Goal: Task Accomplishment & Management: Use online tool/utility

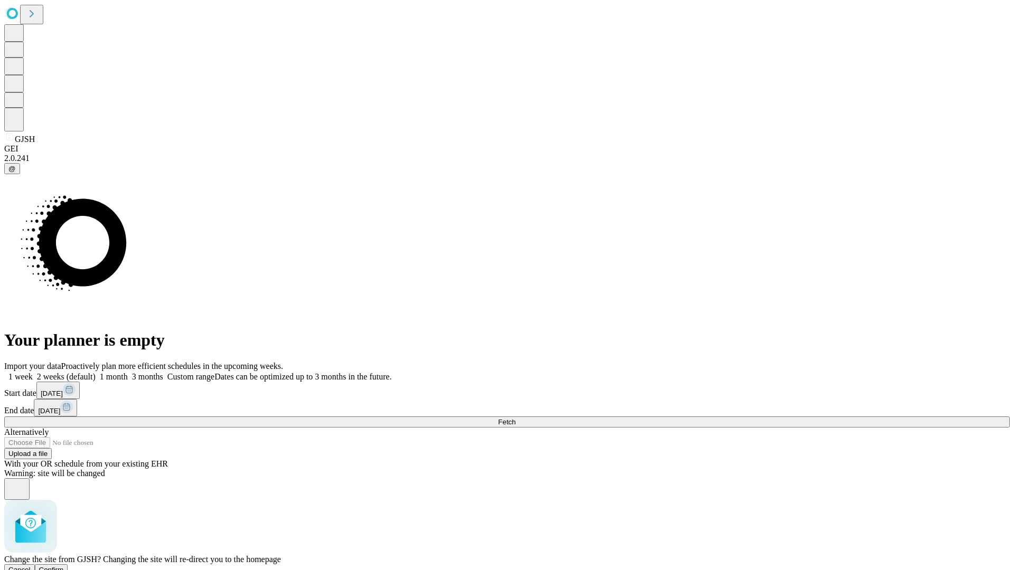
click at [64, 566] on span "Confirm" at bounding box center [51, 570] width 25 height 8
click at [33, 372] on label "1 week" at bounding box center [18, 376] width 29 height 9
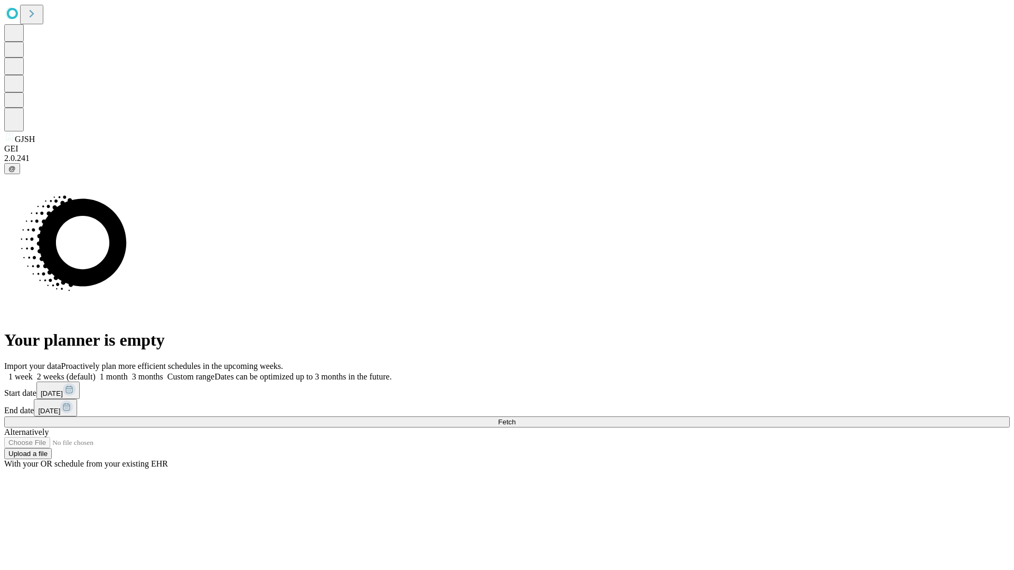
click at [515, 418] on span "Fetch" at bounding box center [506, 422] width 17 height 8
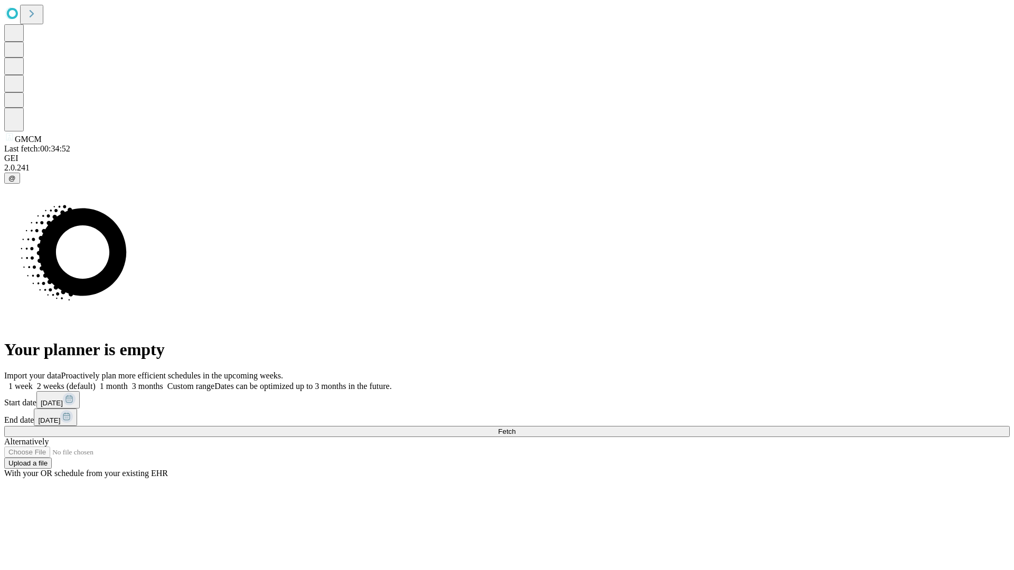
click at [33, 382] on label "1 week" at bounding box center [18, 386] width 29 height 9
click at [515, 428] on span "Fetch" at bounding box center [506, 432] width 17 height 8
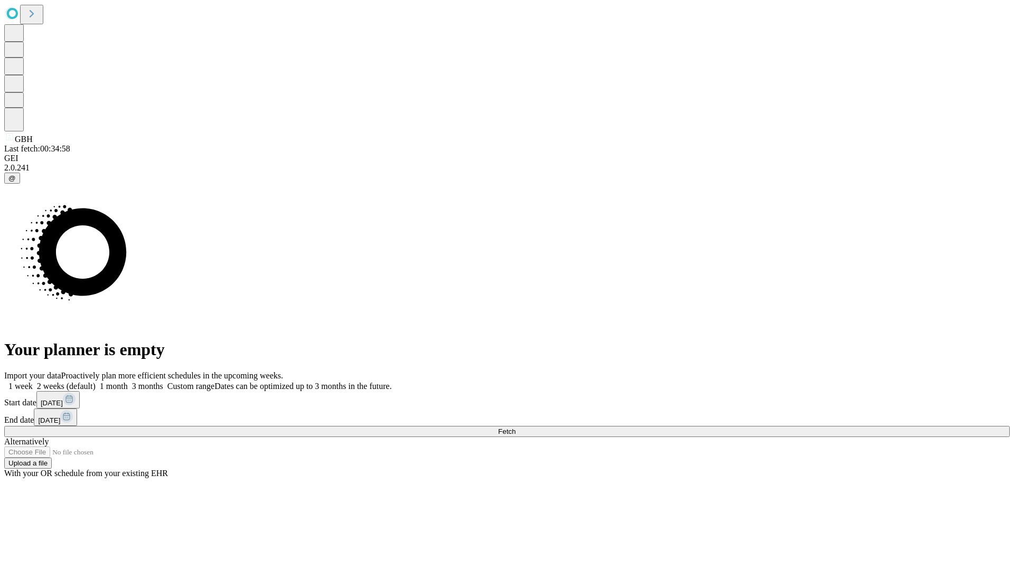
click at [33, 382] on label "1 week" at bounding box center [18, 386] width 29 height 9
click at [515, 428] on span "Fetch" at bounding box center [506, 432] width 17 height 8
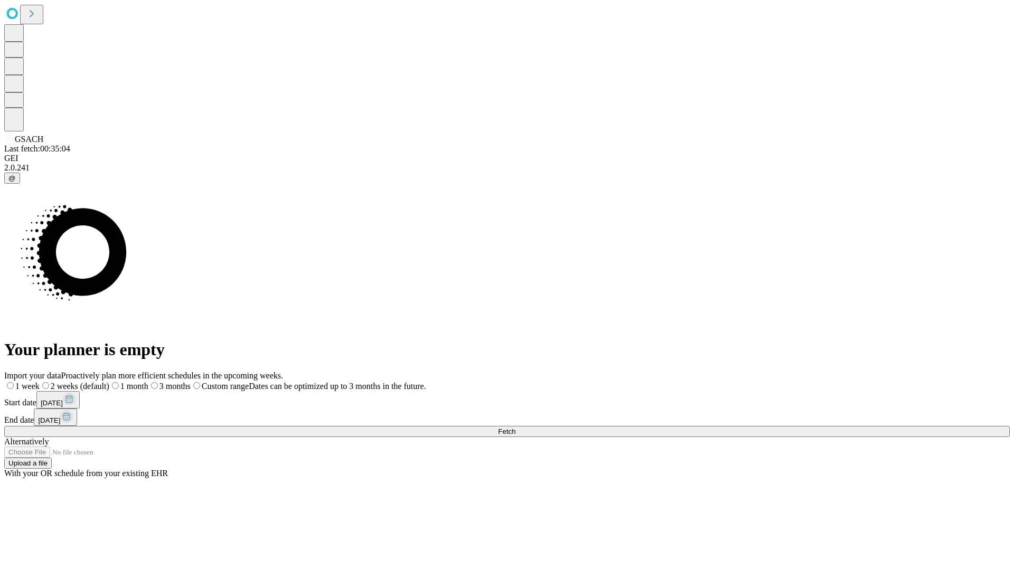
click at [40, 382] on label "1 week" at bounding box center [21, 386] width 35 height 9
click at [515, 428] on span "Fetch" at bounding box center [506, 432] width 17 height 8
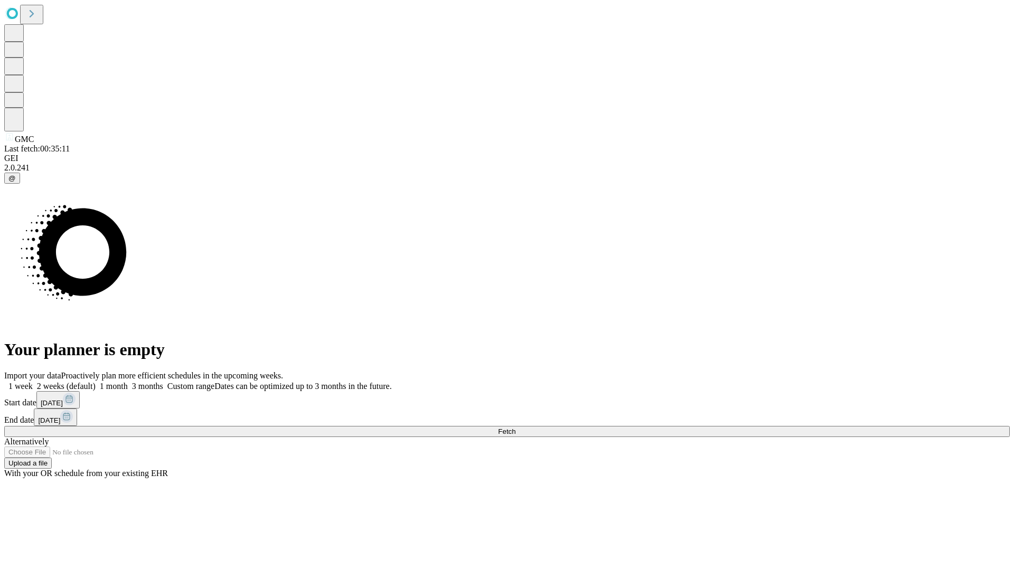
click at [515, 428] on span "Fetch" at bounding box center [506, 432] width 17 height 8
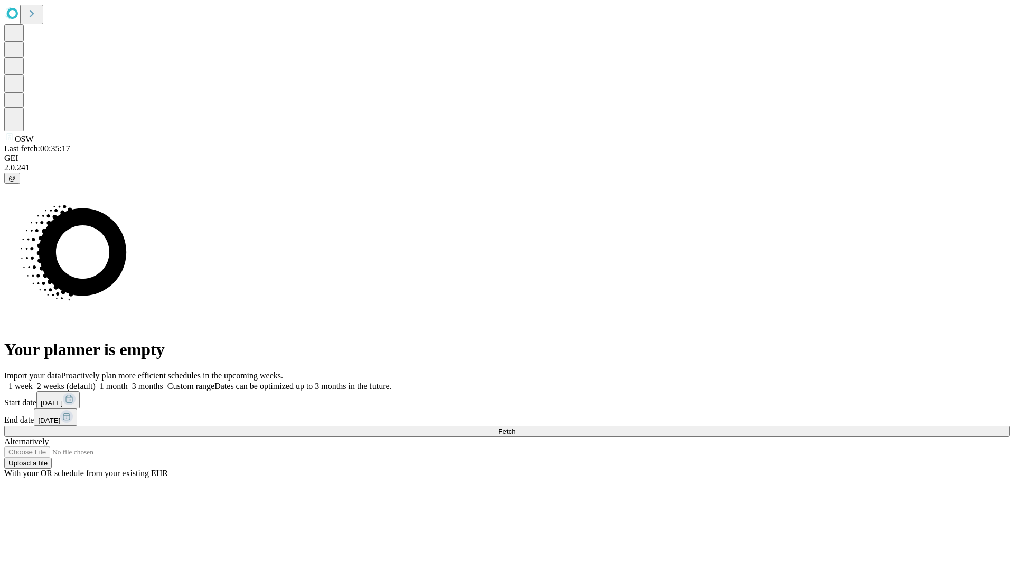
click at [515, 428] on span "Fetch" at bounding box center [506, 432] width 17 height 8
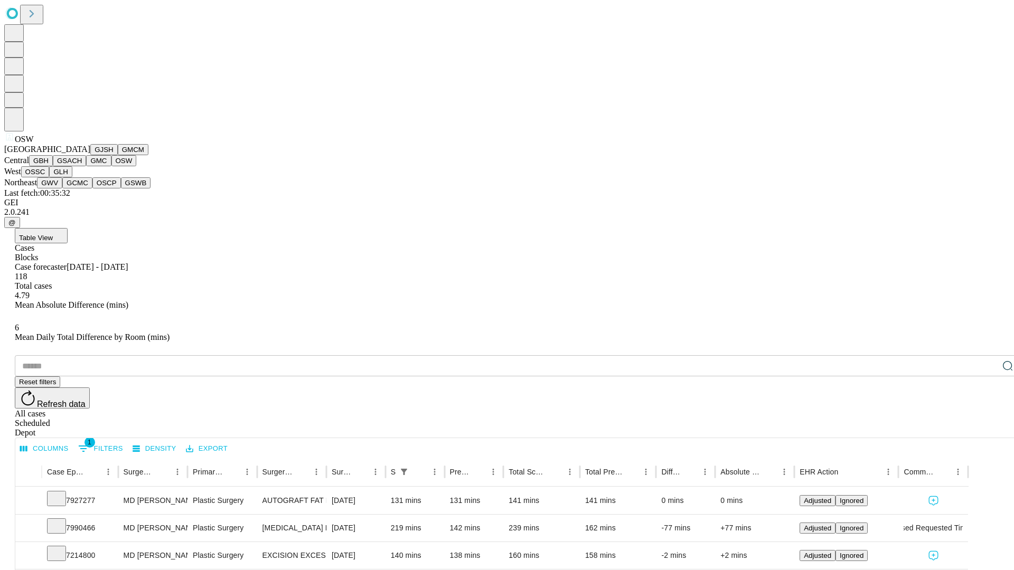
click at [50, 177] on button "OSSC" at bounding box center [35, 171] width 29 height 11
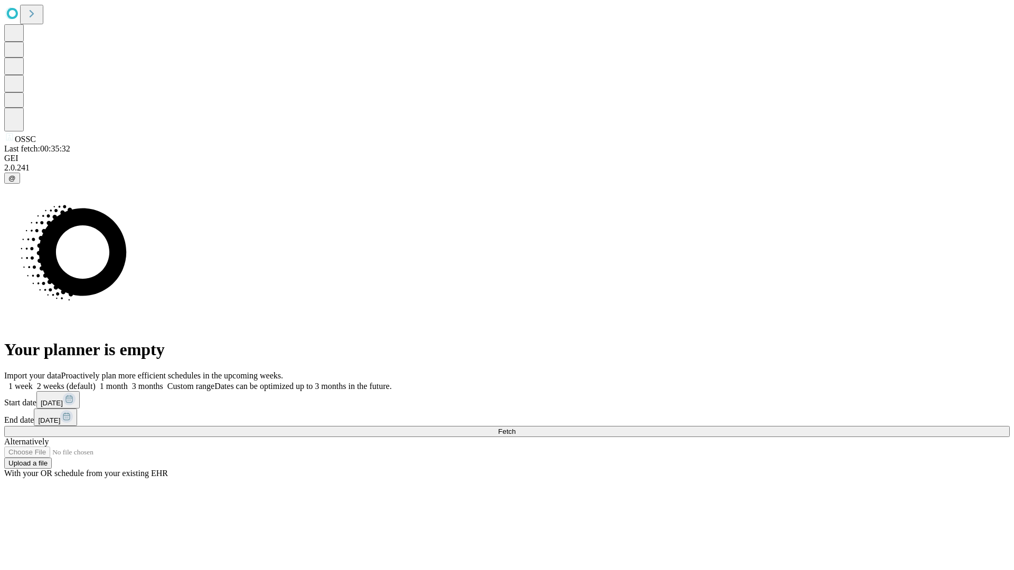
click at [33, 382] on label "1 week" at bounding box center [18, 386] width 29 height 9
click at [515, 428] on span "Fetch" at bounding box center [506, 432] width 17 height 8
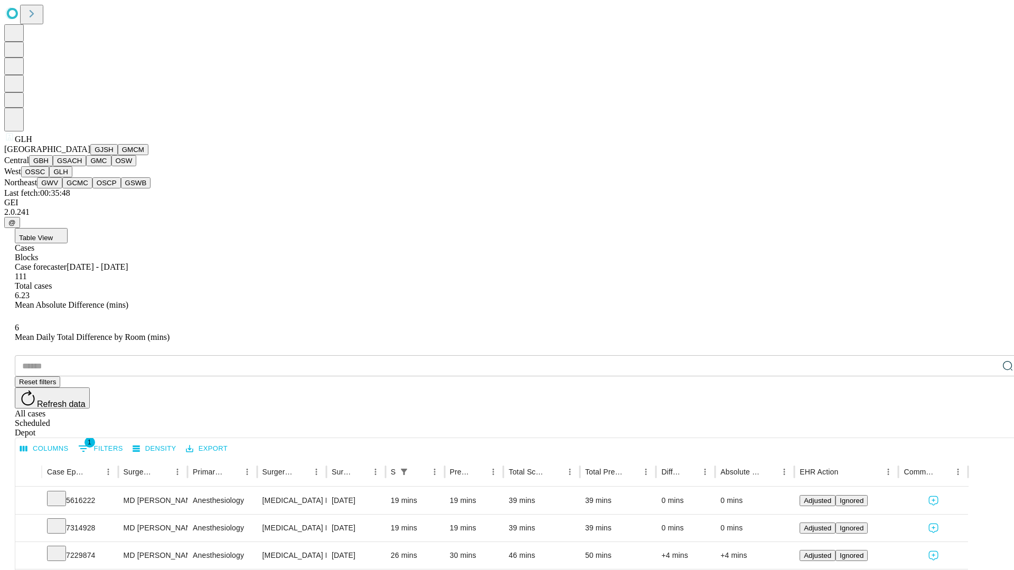
click at [62, 188] on button "GWV" at bounding box center [49, 182] width 25 height 11
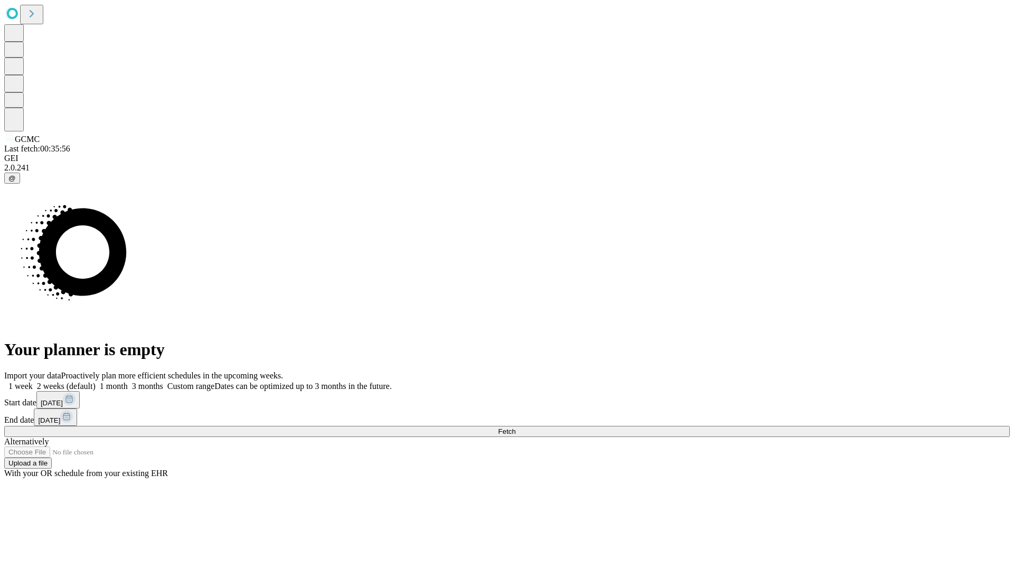
click at [33, 382] on label "1 week" at bounding box center [18, 386] width 29 height 9
click at [515, 428] on span "Fetch" at bounding box center [506, 432] width 17 height 8
